Goal: Transaction & Acquisition: Purchase product/service

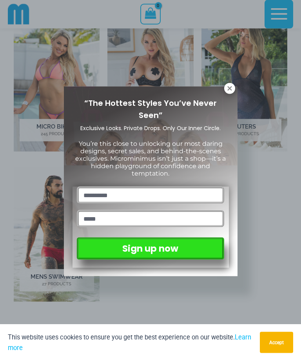
scroll to position [280, 0]
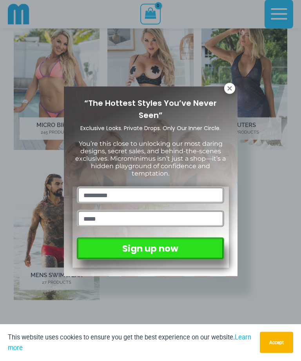
click at [231, 87] on icon at bounding box center [229, 88] width 4 height 4
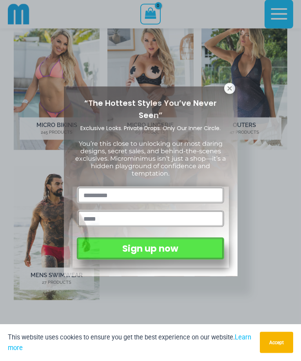
scroll to position [281, 0]
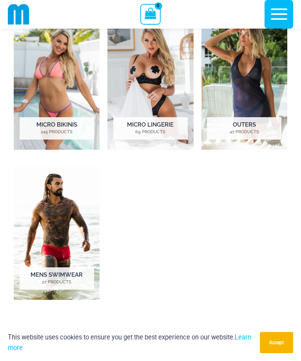
click at [65, 80] on img "Visit product category Micro Bikinis" at bounding box center [57, 83] width 86 height 134
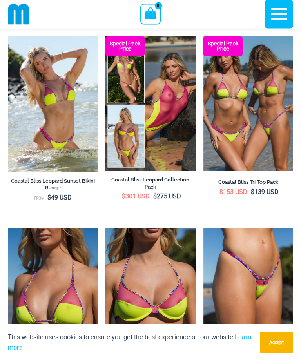
scroll to position [1297, 0]
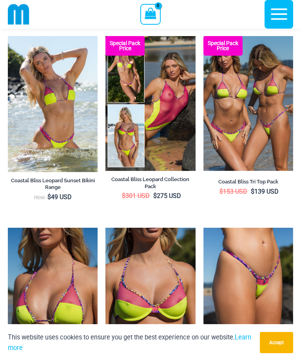
click at [105, 36] on img at bounding box center [105, 36] width 0 height 0
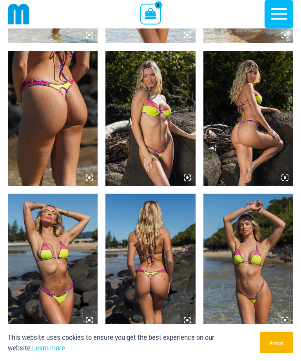
scroll to position [720, 0]
click at [90, 181] on img at bounding box center [53, 118] width 90 height 135
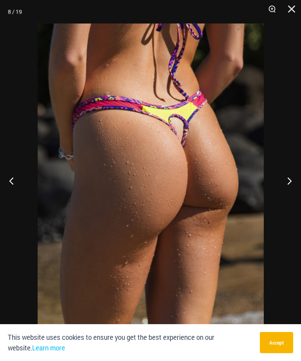
click at [281, 187] on button "Next" at bounding box center [286, 180] width 29 height 39
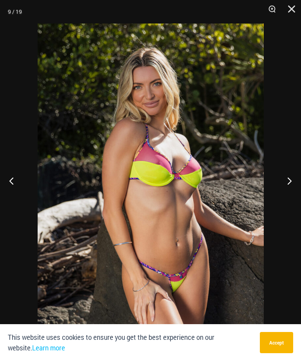
click at [264, 8] on button "Zoom" at bounding box center [269, 12] width 20 height 24
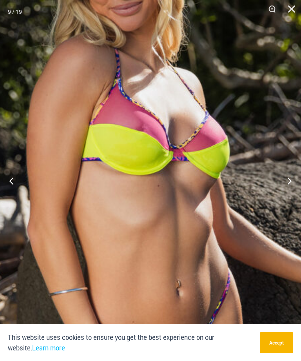
click at [278, 353] on button "Accept" at bounding box center [276, 342] width 33 height 21
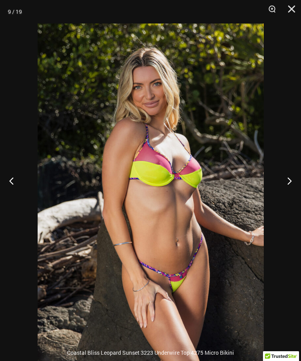
click at [300, 200] on button "Next" at bounding box center [286, 180] width 29 height 39
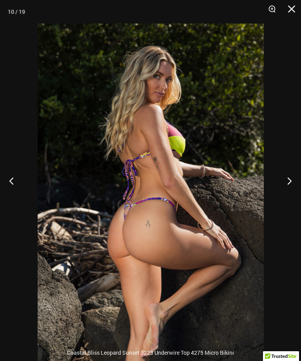
click at [286, 192] on button "Next" at bounding box center [286, 180] width 29 height 39
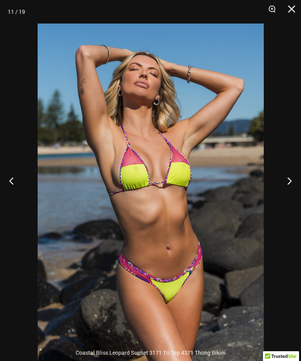
click at [287, 195] on button "Next" at bounding box center [286, 180] width 29 height 39
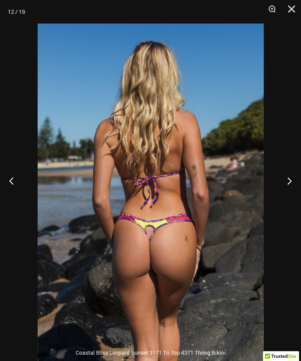
click at [287, 195] on button "Next" at bounding box center [286, 180] width 29 height 39
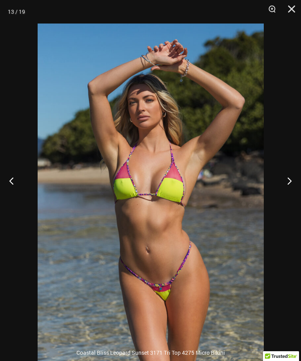
click at [288, 195] on button "Next" at bounding box center [286, 180] width 29 height 39
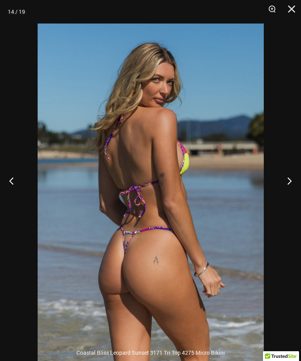
click at [289, 195] on button "Next" at bounding box center [286, 180] width 29 height 39
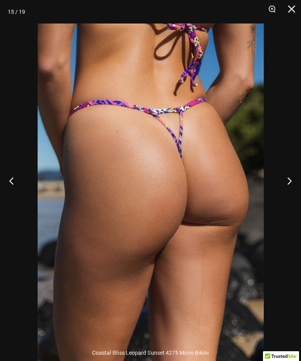
click at [280, 193] on button "Next" at bounding box center [286, 180] width 29 height 39
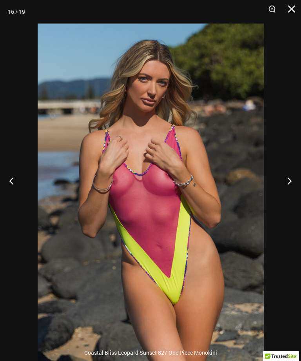
click at [283, 187] on button "Next" at bounding box center [286, 180] width 29 height 39
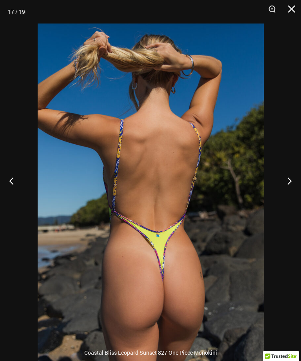
click at [288, 196] on button "Next" at bounding box center [286, 180] width 29 height 39
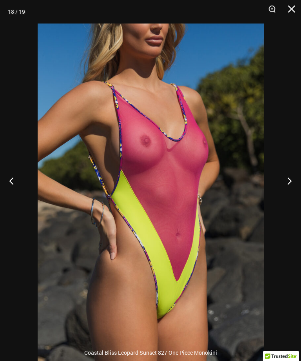
click at [282, 195] on button "Next" at bounding box center [286, 180] width 29 height 39
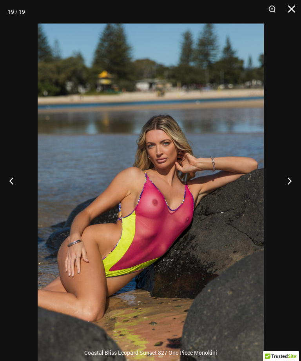
click at [285, 193] on button "Next" at bounding box center [286, 180] width 29 height 39
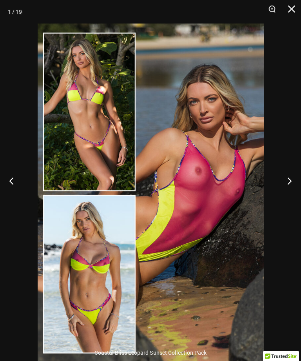
click at [287, 194] on button "Next" at bounding box center [286, 180] width 29 height 39
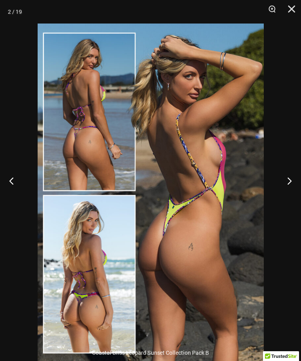
click at [287, 195] on button "Next" at bounding box center [286, 180] width 29 height 39
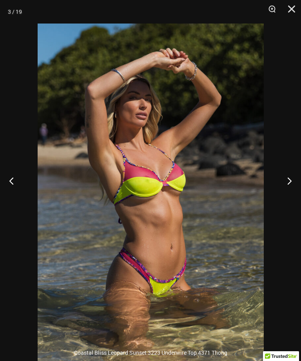
click at [286, 192] on button "Next" at bounding box center [286, 180] width 29 height 39
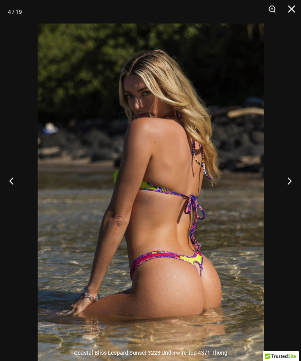
click at [286, 193] on button "Next" at bounding box center [286, 180] width 29 height 39
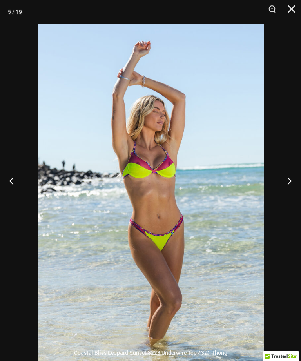
click at [284, 192] on button "Next" at bounding box center [286, 180] width 29 height 39
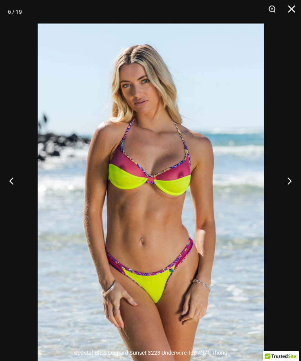
click at [287, 193] on button "Next" at bounding box center [286, 180] width 29 height 39
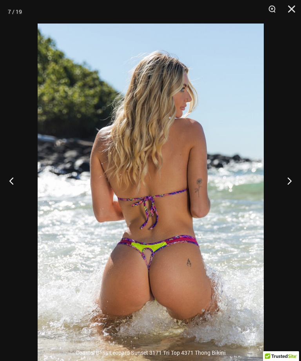
click at [285, 193] on button "Next" at bounding box center [286, 180] width 29 height 39
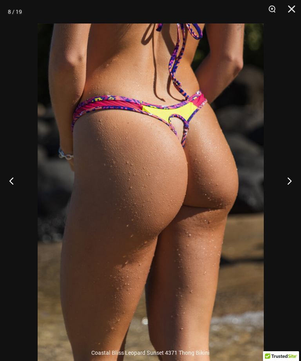
click at [287, 193] on button "Next" at bounding box center [286, 180] width 29 height 39
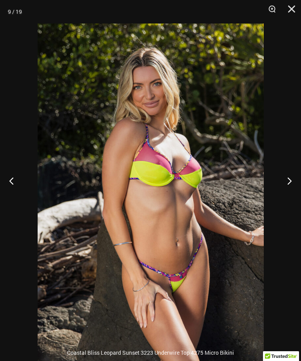
click at [285, 195] on button "Next" at bounding box center [286, 180] width 29 height 39
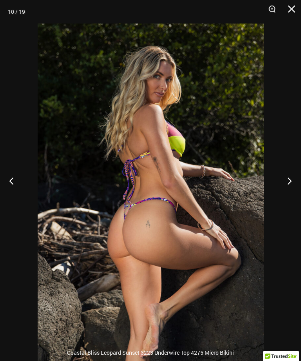
click at [284, 195] on button "Next" at bounding box center [286, 180] width 29 height 39
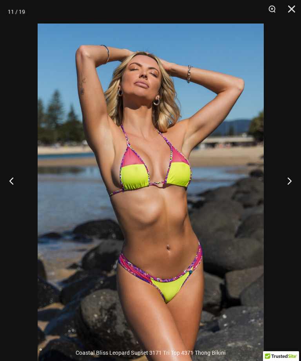
click at [284, 196] on button "Next" at bounding box center [286, 180] width 29 height 39
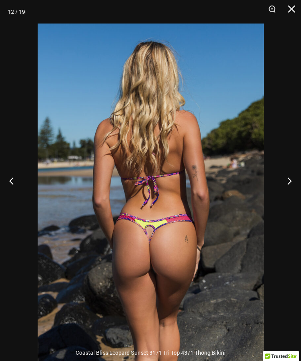
click at [284, 195] on button "Next" at bounding box center [286, 180] width 29 height 39
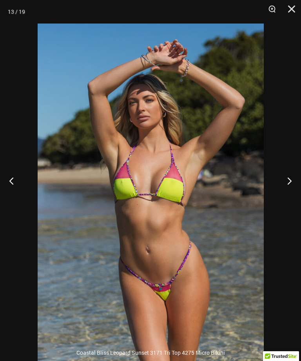
click at [284, 196] on button "Next" at bounding box center [286, 180] width 29 height 39
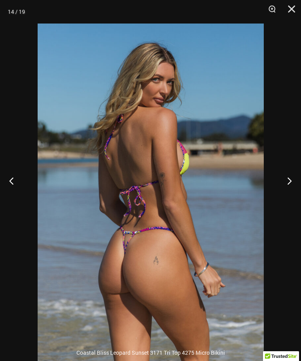
click at [283, 196] on button "Next" at bounding box center [286, 180] width 29 height 39
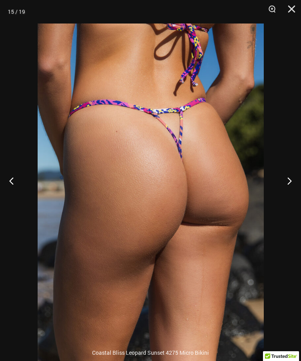
click at [285, 195] on button "Next" at bounding box center [286, 180] width 29 height 39
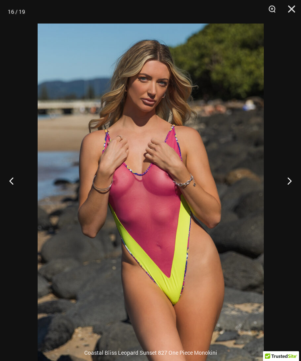
click at [283, 196] on button "Next" at bounding box center [286, 180] width 29 height 39
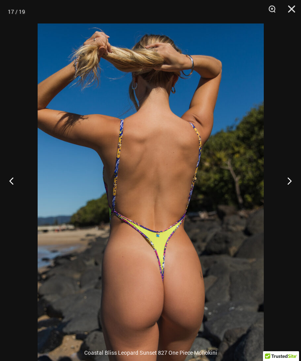
click at [289, 9] on button "Close" at bounding box center [289, 12] width 20 height 24
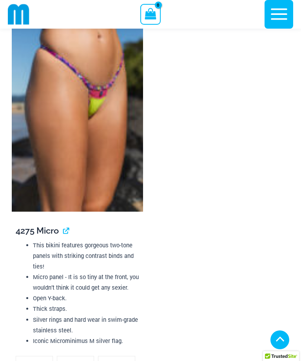
scroll to position [2580, 0]
click at [104, 99] on img at bounding box center [77, 113] width 131 height 197
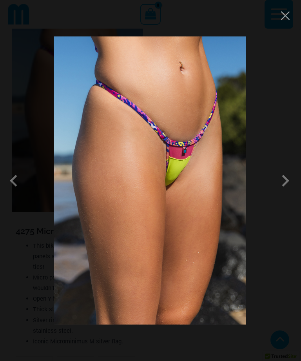
click at [287, 177] on span at bounding box center [285, 181] width 24 height 24
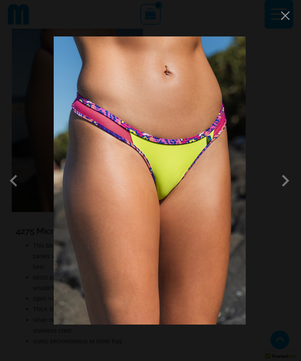
click at [288, 176] on span at bounding box center [285, 181] width 24 height 24
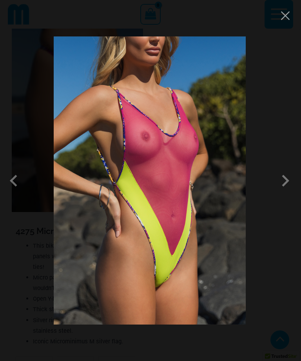
click at [285, 173] on span at bounding box center [285, 181] width 24 height 24
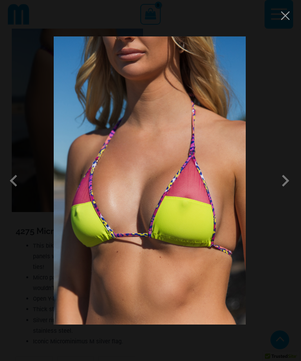
click at [285, 181] on span at bounding box center [285, 181] width 24 height 24
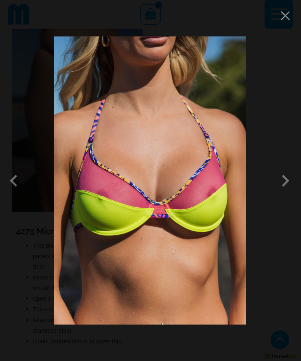
click at [285, 175] on span at bounding box center [285, 181] width 24 height 24
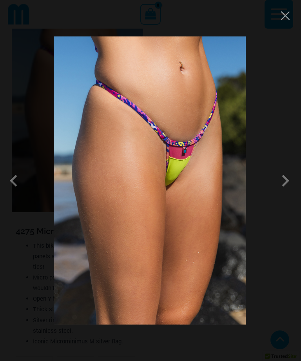
click at [285, 180] on span at bounding box center [285, 181] width 24 height 24
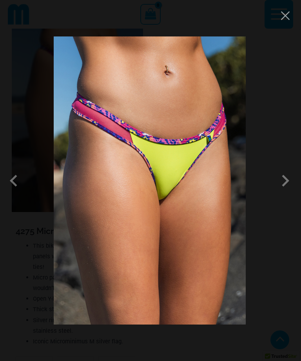
click at [290, 183] on span at bounding box center [285, 181] width 24 height 24
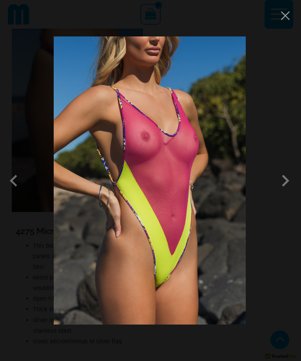
click at [285, 18] on button "Close" at bounding box center [285, 16] width 12 height 12
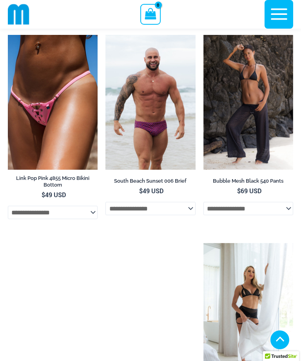
scroll to position [4675, 0]
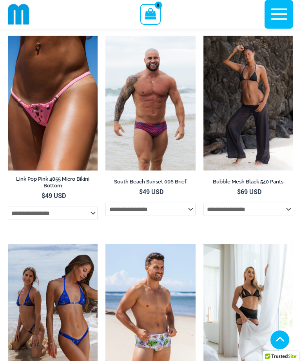
click at [8, 36] on img at bounding box center [8, 36] width 0 height 0
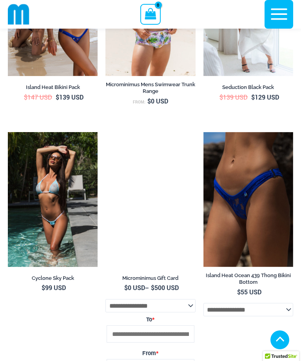
scroll to position [4978, 0]
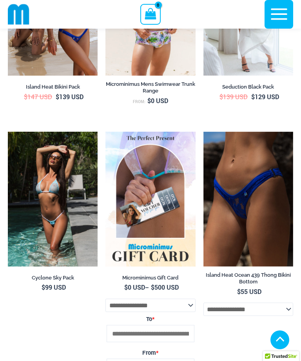
click at [8, 132] on img at bounding box center [8, 132] width 0 height 0
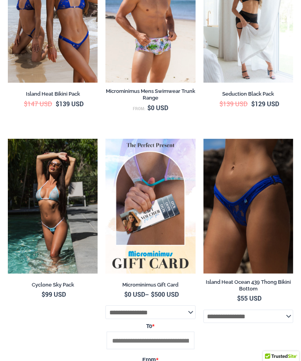
scroll to position [5003, 0]
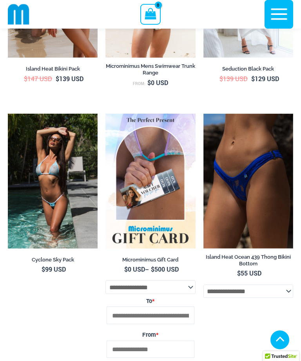
click at [203, 114] on img at bounding box center [203, 114] width 0 height 0
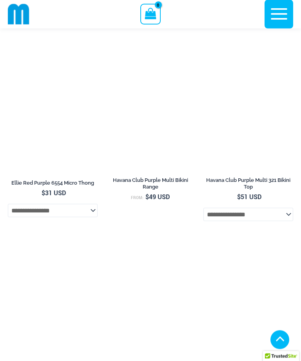
scroll to position [5428, 0]
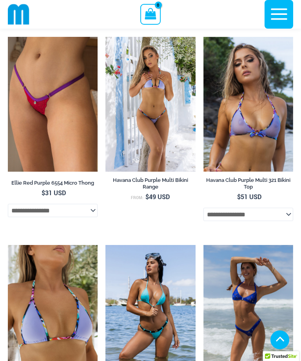
click at [8, 37] on img at bounding box center [8, 37] width 0 height 0
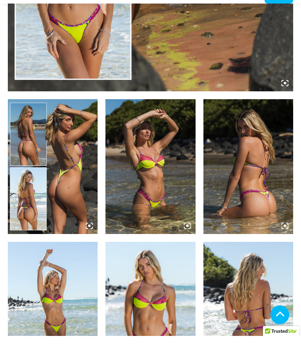
scroll to position [387, 0]
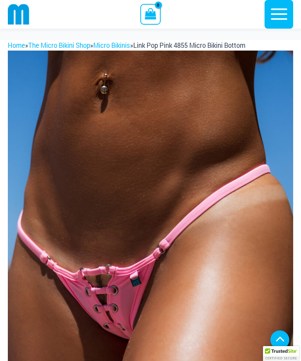
scroll to position [464, 0]
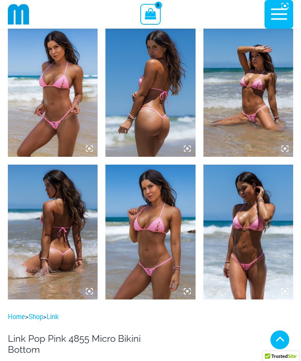
click at [252, 258] on img at bounding box center [248, 232] width 90 height 135
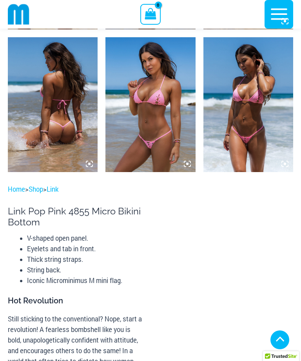
scroll to position [592, 0]
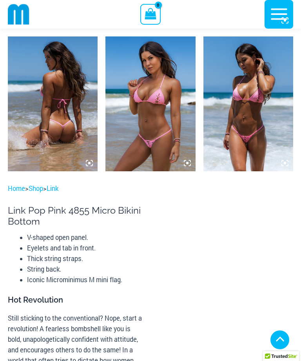
click at [255, 110] on img at bounding box center [248, 103] width 90 height 135
click at [254, 101] on img at bounding box center [248, 103] width 90 height 135
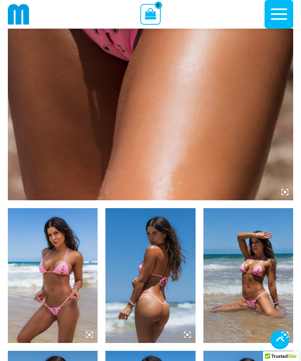
scroll to position [276, 0]
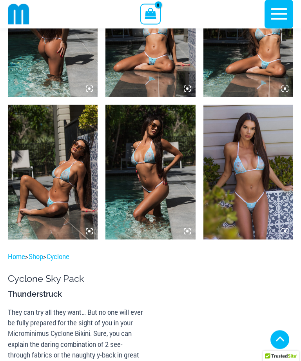
scroll to position [524, 0]
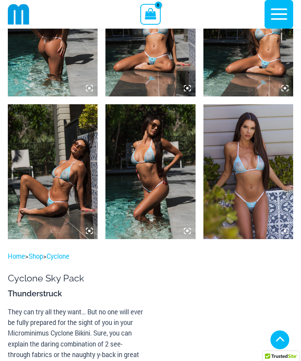
click at [58, 66] on img at bounding box center [53, 29] width 90 height 135
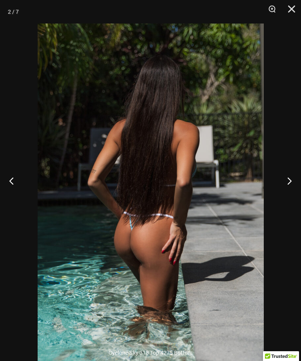
click at [288, 193] on button "Next" at bounding box center [286, 180] width 29 height 39
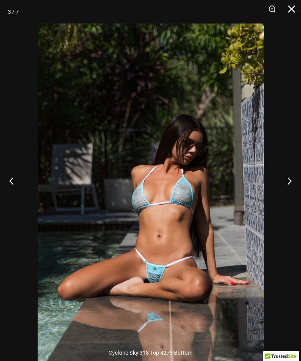
click at [286, 197] on button "Next" at bounding box center [286, 180] width 29 height 39
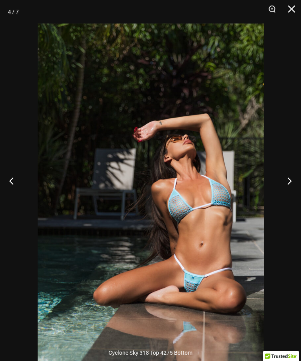
click at [286, 197] on button "Next" at bounding box center [286, 180] width 29 height 39
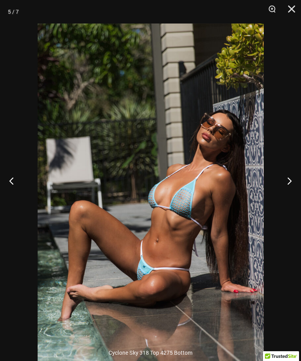
click at [285, 198] on button "Next" at bounding box center [286, 180] width 29 height 39
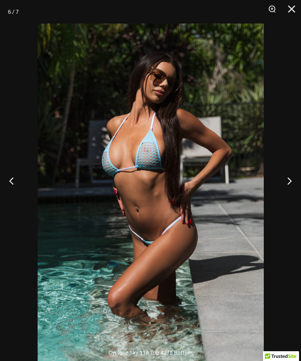
click at [284, 197] on button "Next" at bounding box center [286, 180] width 29 height 39
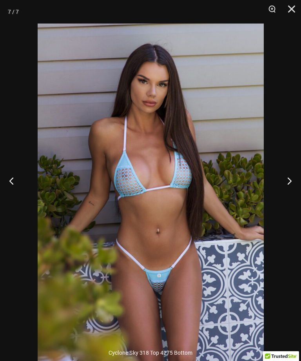
click at [286, 198] on button "Next" at bounding box center [286, 180] width 29 height 39
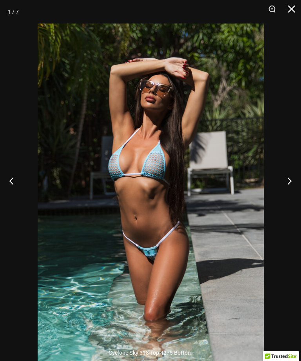
click at [286, 197] on button "Next" at bounding box center [286, 180] width 29 height 39
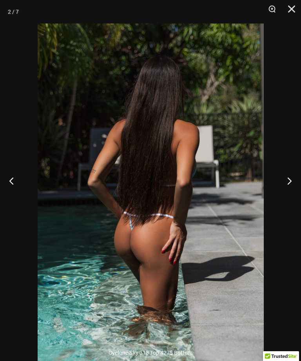
click at [287, 198] on button "Next" at bounding box center [286, 180] width 29 height 39
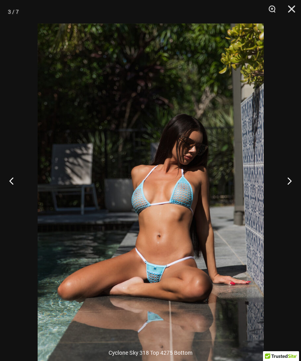
click at [287, 198] on button "Next" at bounding box center [286, 180] width 29 height 39
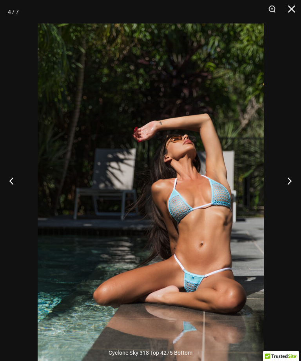
click at [289, 11] on button "Close" at bounding box center [289, 12] width 20 height 24
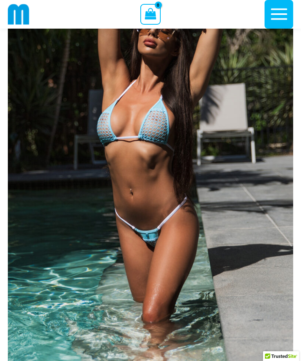
scroll to position [101, 0]
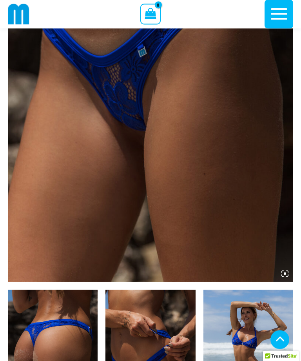
scroll to position [289, 0]
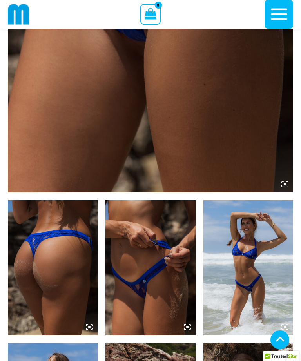
click at [66, 257] on img at bounding box center [53, 267] width 90 height 135
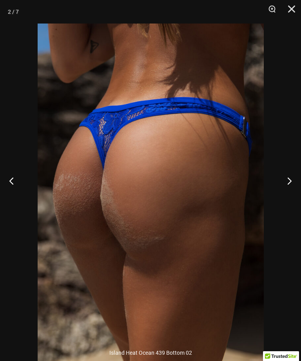
click at [283, 192] on button "Next" at bounding box center [286, 180] width 29 height 39
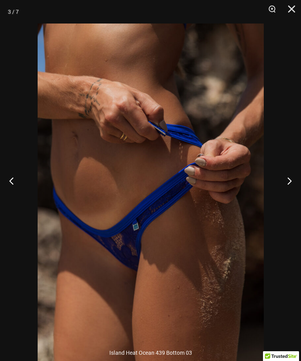
click at [287, 193] on button "Next" at bounding box center [286, 180] width 29 height 39
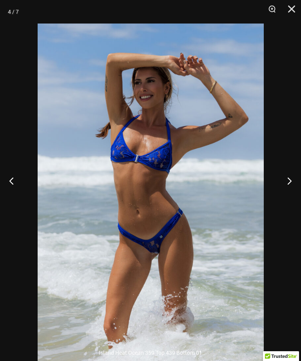
click at [292, 193] on button "Next" at bounding box center [286, 180] width 29 height 39
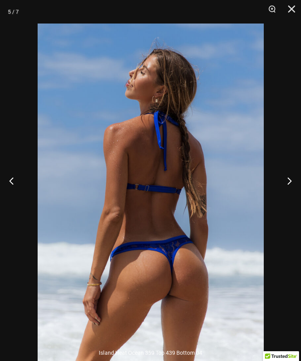
click at [296, 192] on button "Next" at bounding box center [286, 180] width 29 height 39
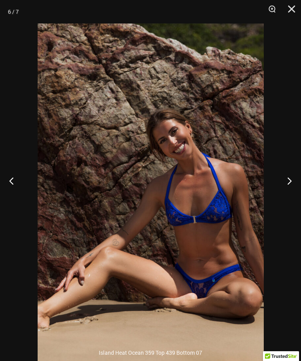
click at [290, 190] on button "Next" at bounding box center [286, 180] width 29 height 39
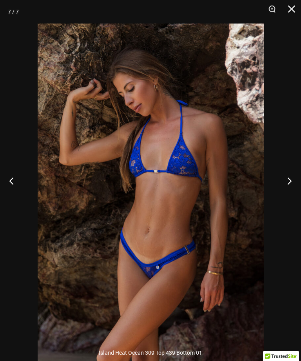
click at [284, 188] on button "Next" at bounding box center [286, 180] width 29 height 39
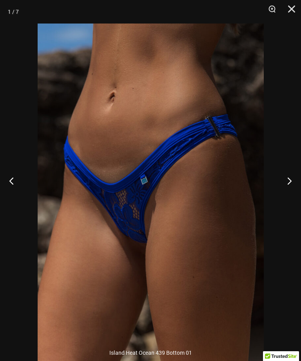
click at [283, 188] on button "Next" at bounding box center [286, 180] width 29 height 39
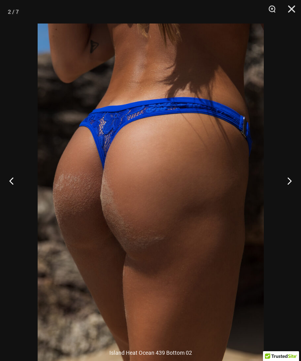
click at [285, 190] on button "Next" at bounding box center [286, 180] width 29 height 39
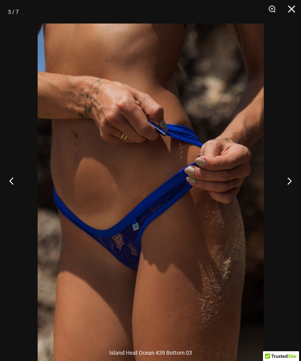
click at [292, 191] on button "Next" at bounding box center [286, 180] width 29 height 39
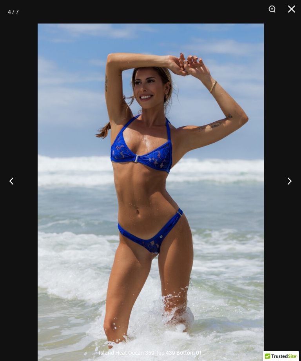
click at [293, 191] on button "Next" at bounding box center [286, 180] width 29 height 39
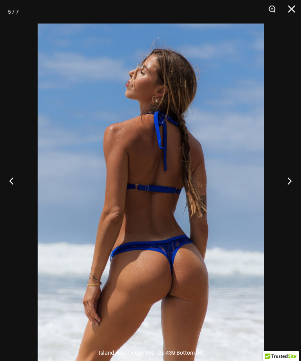
click at [293, 192] on button "Next" at bounding box center [286, 180] width 29 height 39
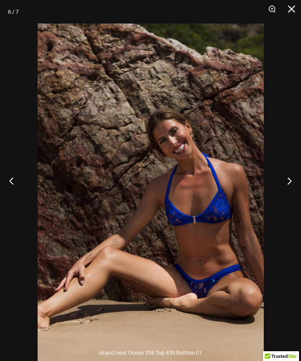
click at [297, 191] on button "Next" at bounding box center [286, 180] width 29 height 39
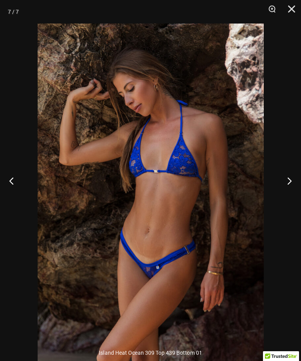
click at [296, 192] on button "Next" at bounding box center [286, 180] width 29 height 39
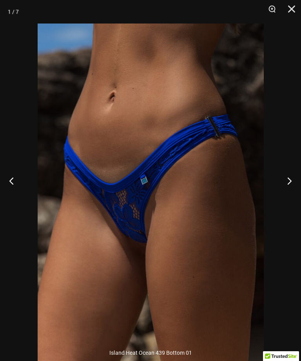
click at [299, 193] on button "Next" at bounding box center [286, 180] width 29 height 39
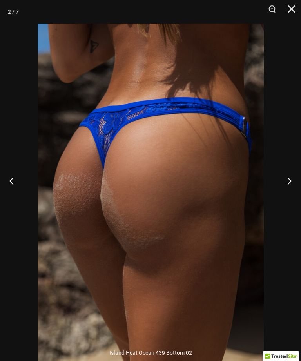
click at [288, 14] on button "Close" at bounding box center [289, 12] width 20 height 24
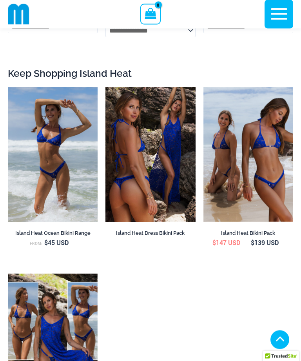
scroll to position [1627, 0]
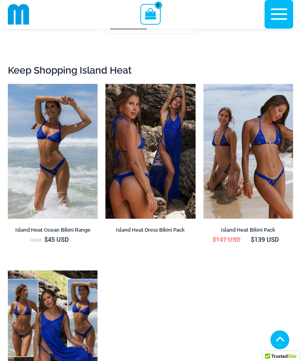
click at [203, 84] on img at bounding box center [203, 84] width 0 height 0
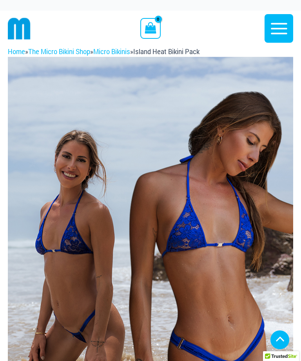
scroll to position [332, 0]
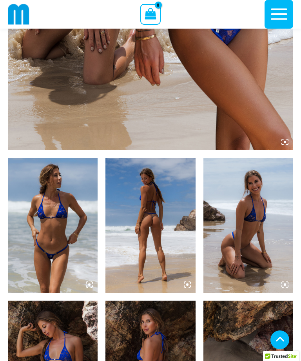
click at [161, 189] on img at bounding box center [150, 225] width 90 height 135
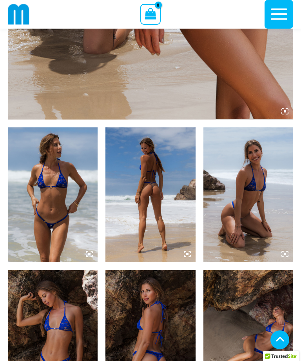
scroll to position [362, 0]
click at [64, 187] on img at bounding box center [53, 194] width 90 height 135
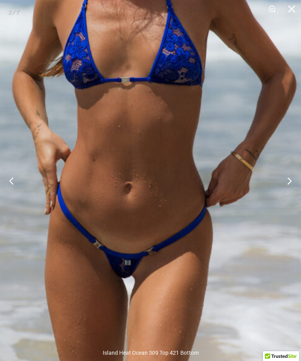
click at [289, 190] on button "Next" at bounding box center [286, 180] width 29 height 39
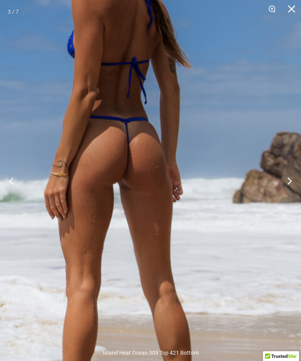
click at [284, 187] on button "Next" at bounding box center [286, 180] width 29 height 39
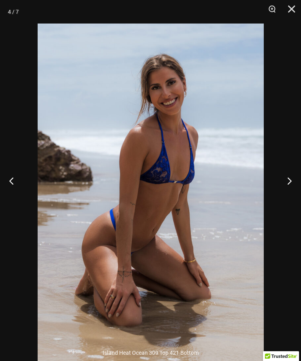
click at [290, 190] on button "Next" at bounding box center [286, 180] width 29 height 39
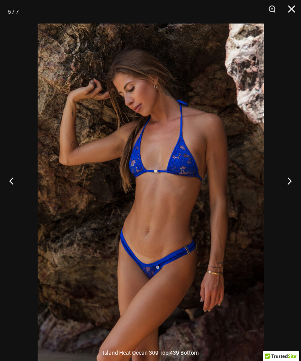
click at [289, 190] on button "Next" at bounding box center [286, 180] width 29 height 39
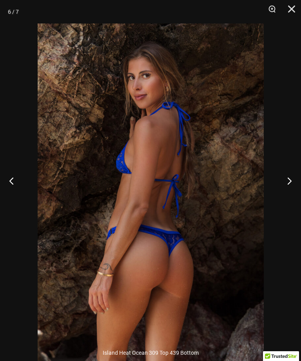
click at [289, 187] on button "Next" at bounding box center [286, 180] width 29 height 39
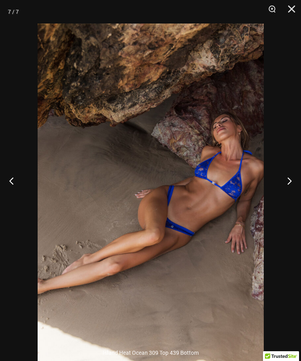
click at [288, 186] on button "Next" at bounding box center [286, 180] width 29 height 39
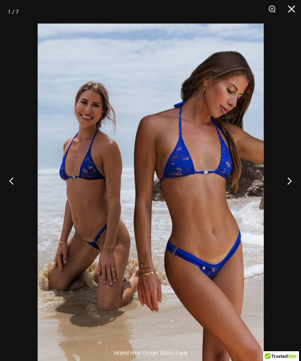
click at [288, 186] on button "Next" at bounding box center [286, 180] width 29 height 39
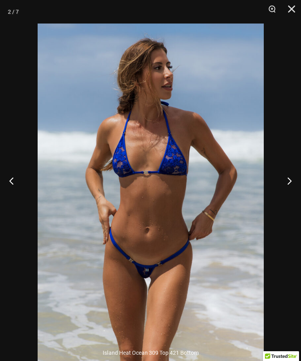
click at [289, 185] on button "Next" at bounding box center [286, 180] width 29 height 39
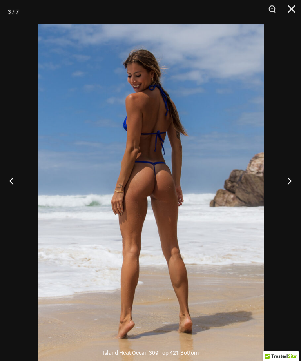
click at [290, 184] on button "Next" at bounding box center [286, 180] width 29 height 39
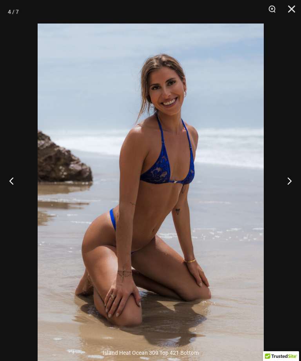
click at [290, 184] on button "Next" at bounding box center [286, 180] width 29 height 39
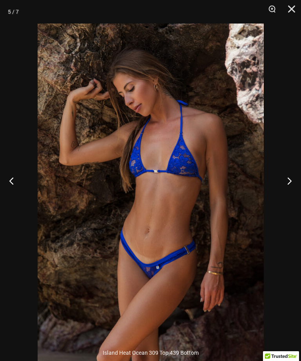
click at [292, 13] on button "Close" at bounding box center [289, 12] width 20 height 24
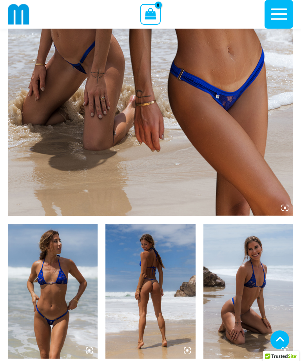
scroll to position [222, 0]
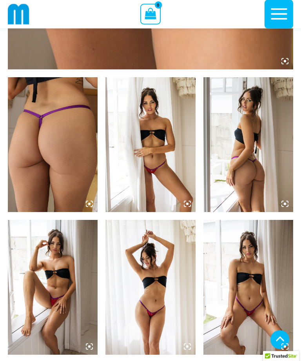
scroll to position [408, 0]
click at [157, 167] on img at bounding box center [150, 144] width 90 height 135
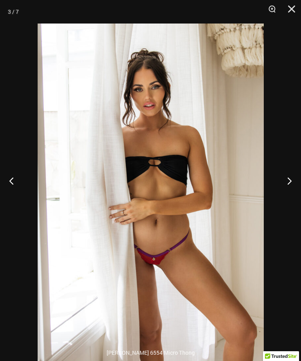
click at [291, 194] on button "Next" at bounding box center [286, 180] width 29 height 39
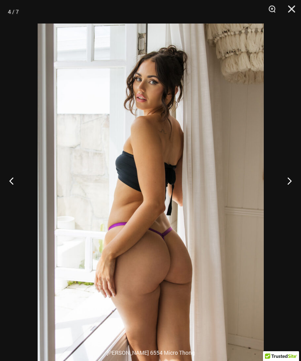
click at [289, 192] on button "Next" at bounding box center [286, 180] width 29 height 39
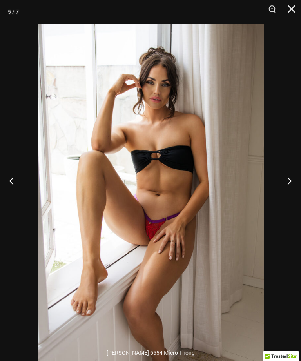
click at [287, 193] on button "Next" at bounding box center [286, 180] width 29 height 39
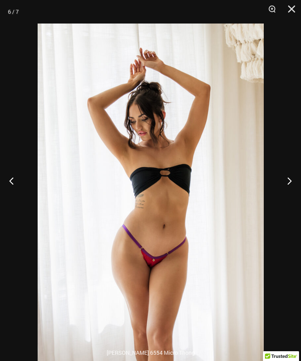
click at [286, 194] on button "Next" at bounding box center [286, 180] width 29 height 39
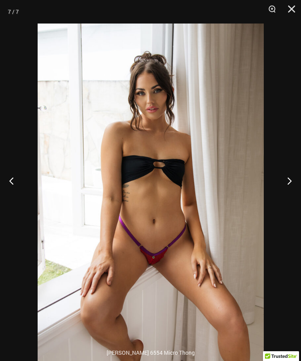
click at [283, 195] on button "Next" at bounding box center [286, 180] width 29 height 39
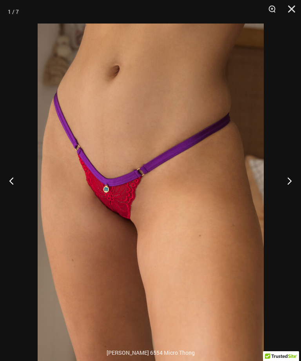
click at [280, 198] on button "Next" at bounding box center [286, 180] width 29 height 39
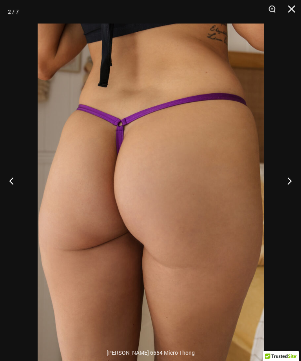
click at [281, 198] on button "Next" at bounding box center [286, 180] width 29 height 39
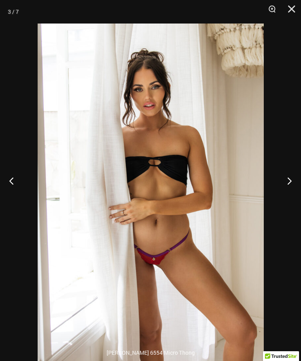
click at [290, 197] on button "Next" at bounding box center [286, 180] width 29 height 39
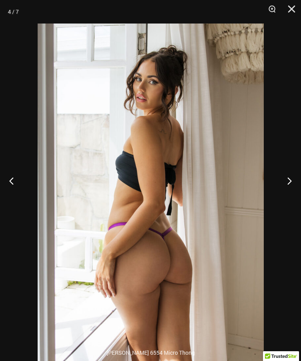
click at [286, 198] on button "Next" at bounding box center [286, 180] width 29 height 39
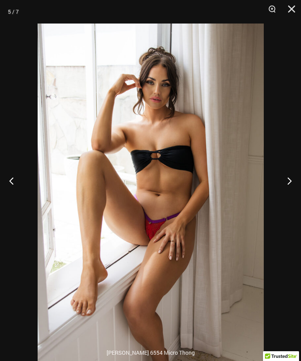
click at [287, 197] on button "Next" at bounding box center [286, 180] width 29 height 39
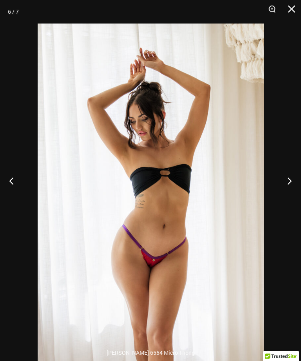
click at [287, 197] on button "Next" at bounding box center [286, 180] width 29 height 39
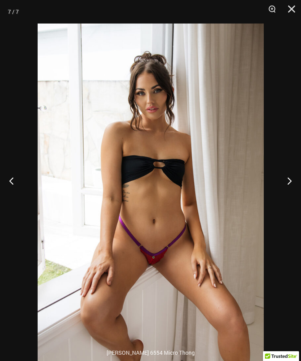
click at [286, 197] on button "Next" at bounding box center [286, 180] width 29 height 39
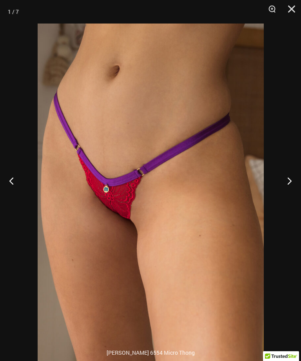
click at [287, 196] on button "Next" at bounding box center [286, 180] width 29 height 39
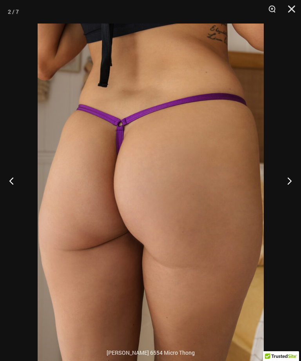
click at [289, 196] on button "Next" at bounding box center [286, 180] width 29 height 39
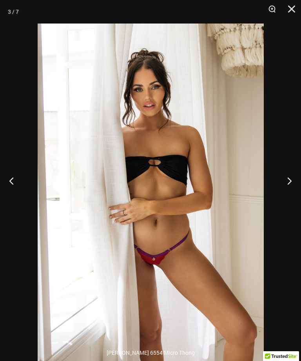
click at [288, 14] on button "Close" at bounding box center [289, 12] width 20 height 24
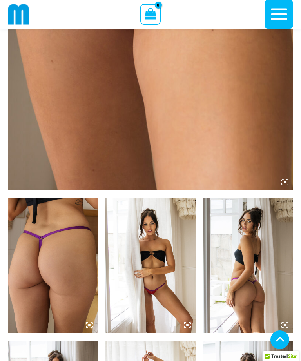
scroll to position [285, 0]
